Goal: Check status: Check status

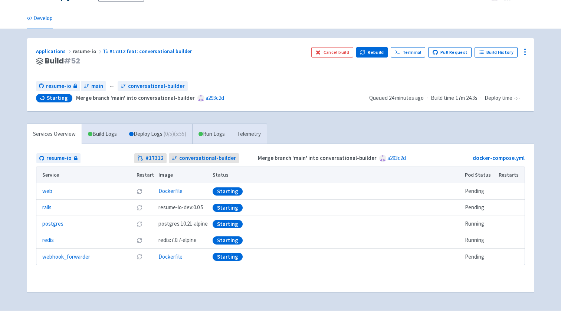
scroll to position [16, 0]
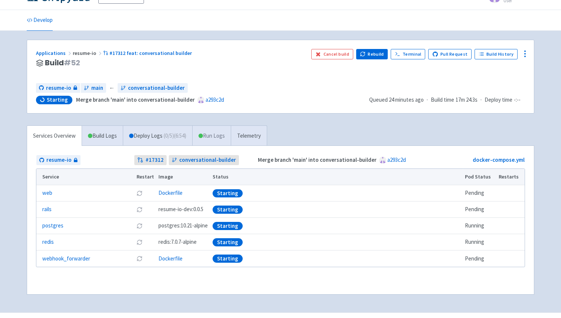
click at [224, 133] on link "Run Logs" at bounding box center [211, 136] width 39 height 20
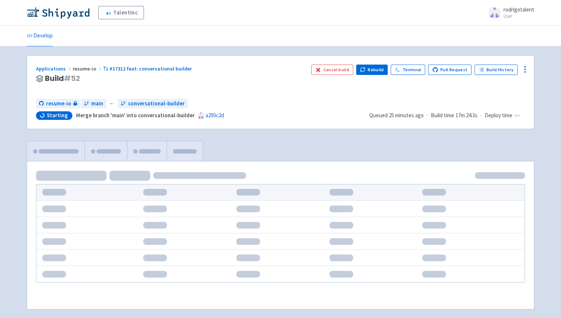
scroll to position [16, 0]
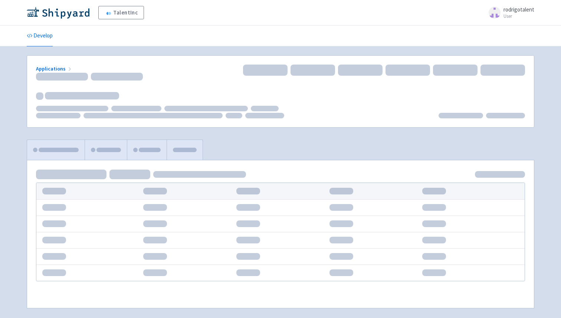
scroll to position [16, 0]
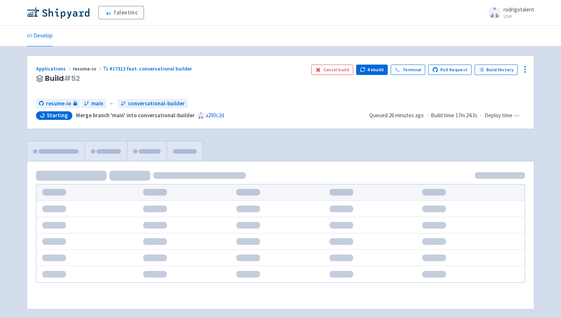
scroll to position [16, 0]
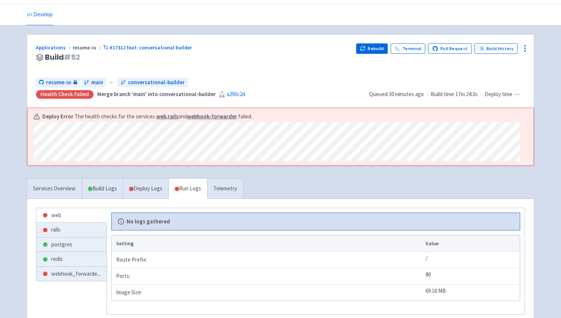
scroll to position [14, 0]
